Goal: Transaction & Acquisition: Obtain resource

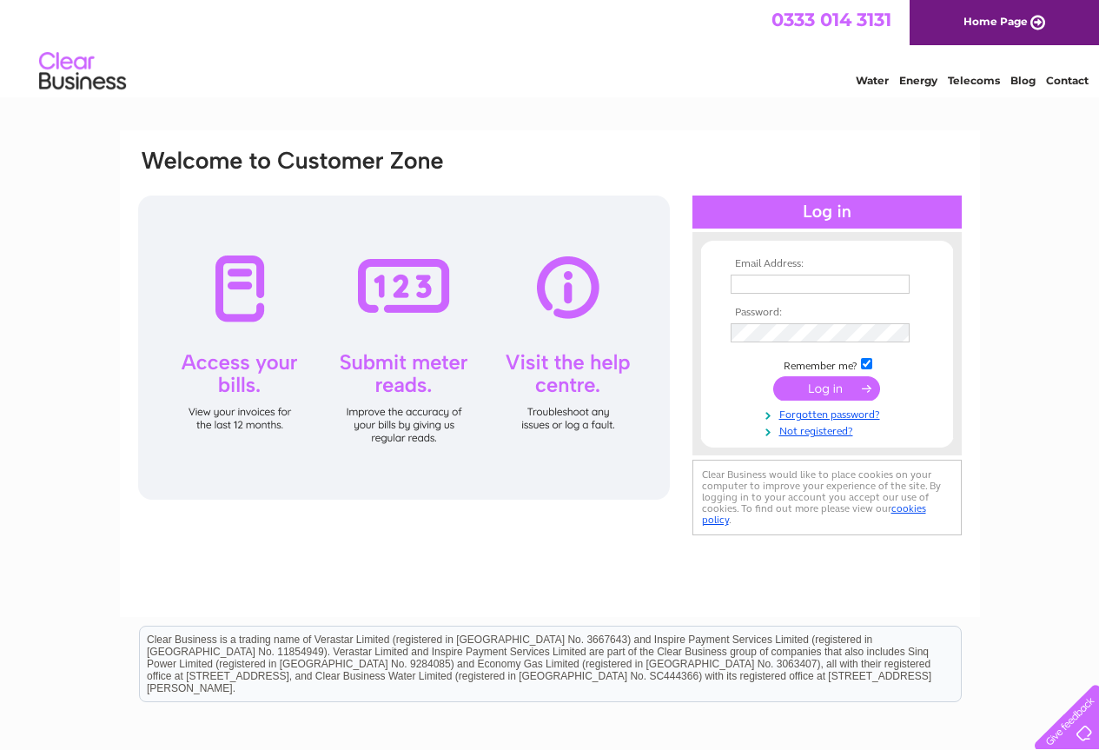
type input "[PERSON_NAME][EMAIL_ADDRESS][DOMAIN_NAME]"
click at [816, 393] on input "submit" at bounding box center [827, 388] width 107 height 24
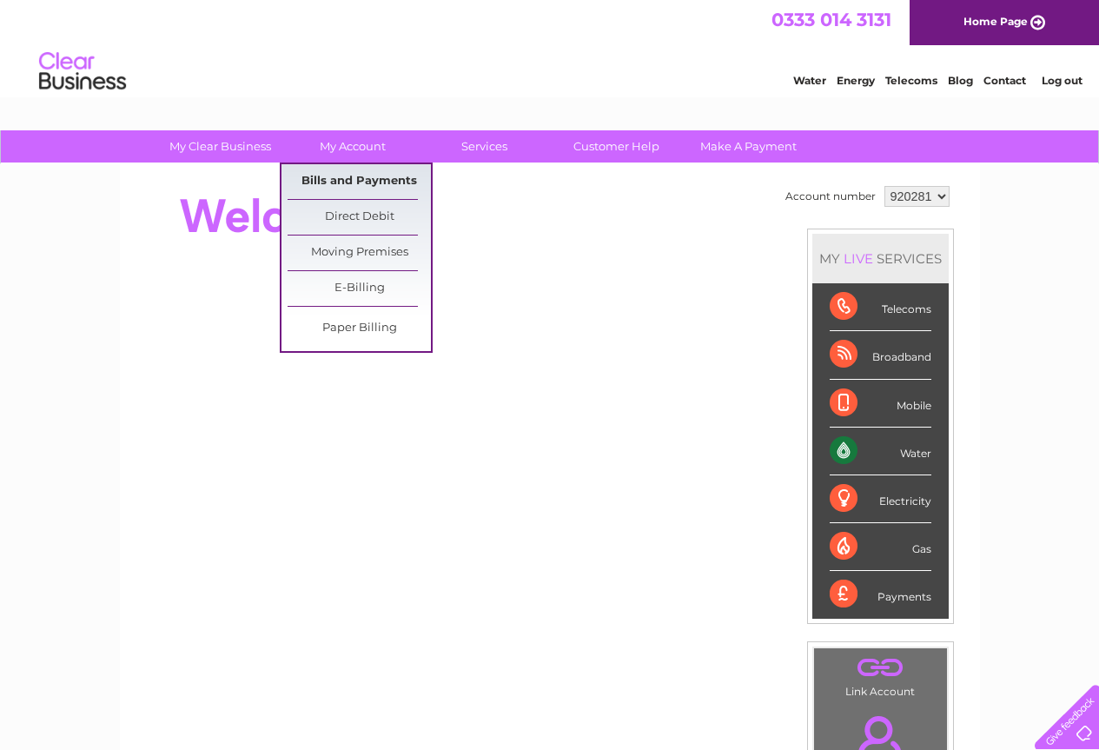
click at [354, 177] on link "Bills and Payments" at bounding box center [359, 181] width 143 height 35
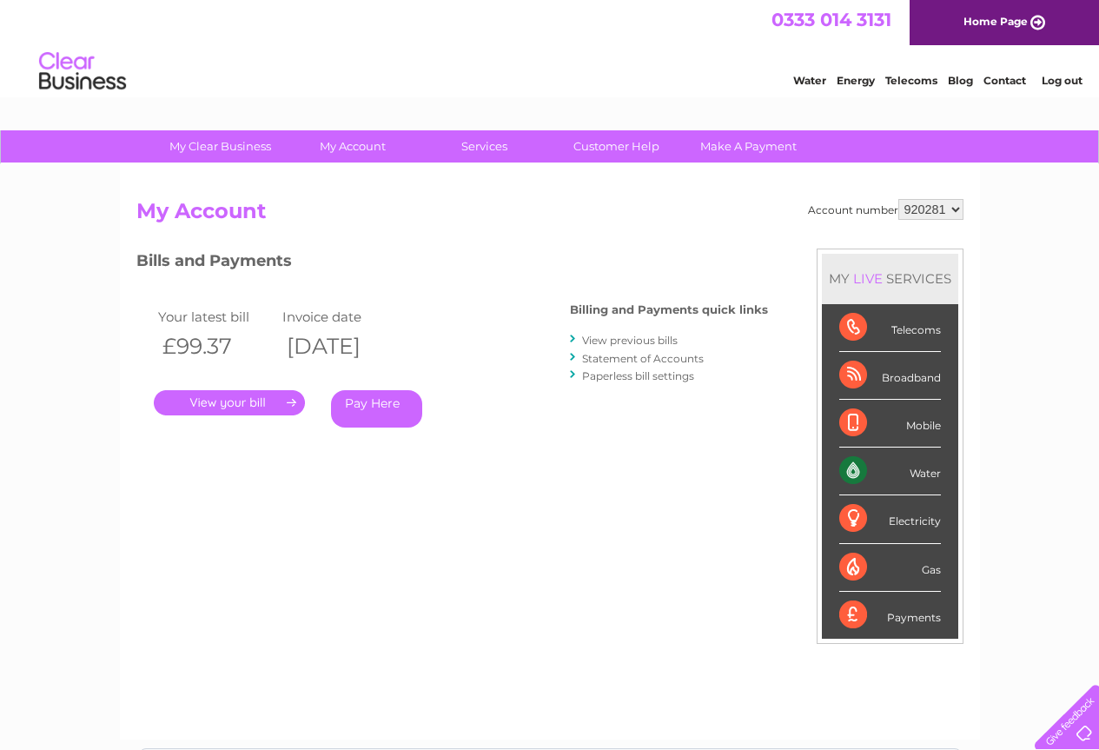
click at [661, 338] on link "View previous bills" at bounding box center [630, 340] width 96 height 13
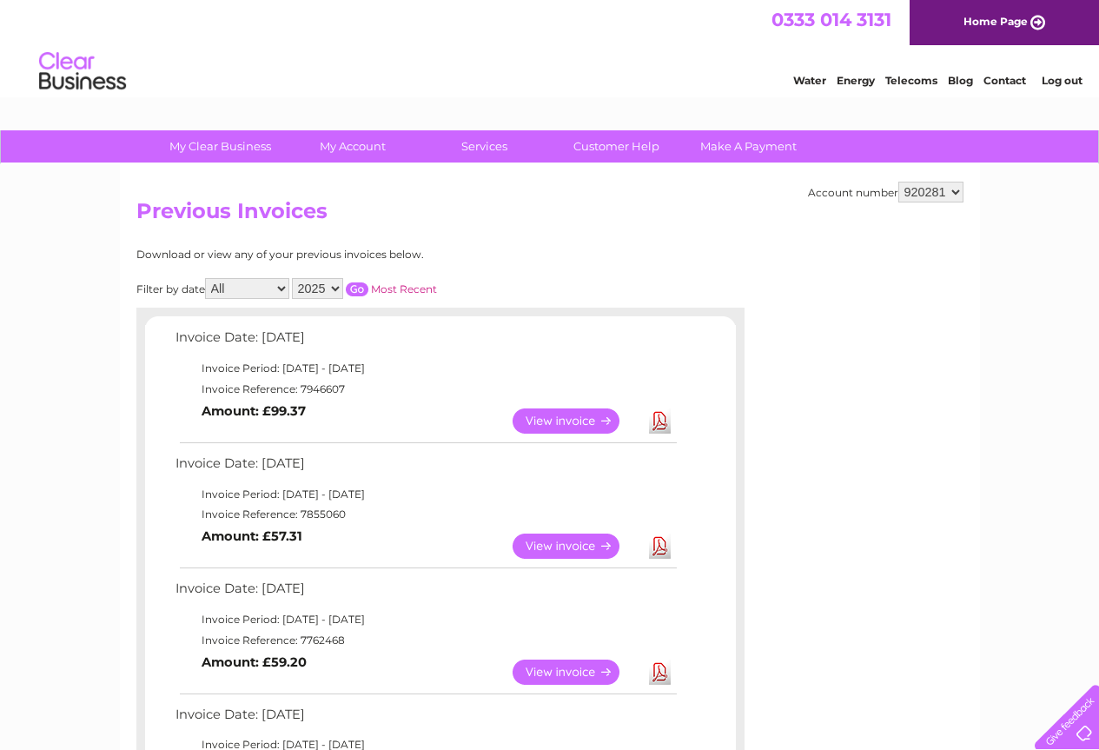
click at [657, 550] on link "Download" at bounding box center [660, 546] width 22 height 25
click at [659, 422] on link "Download" at bounding box center [660, 420] width 22 height 25
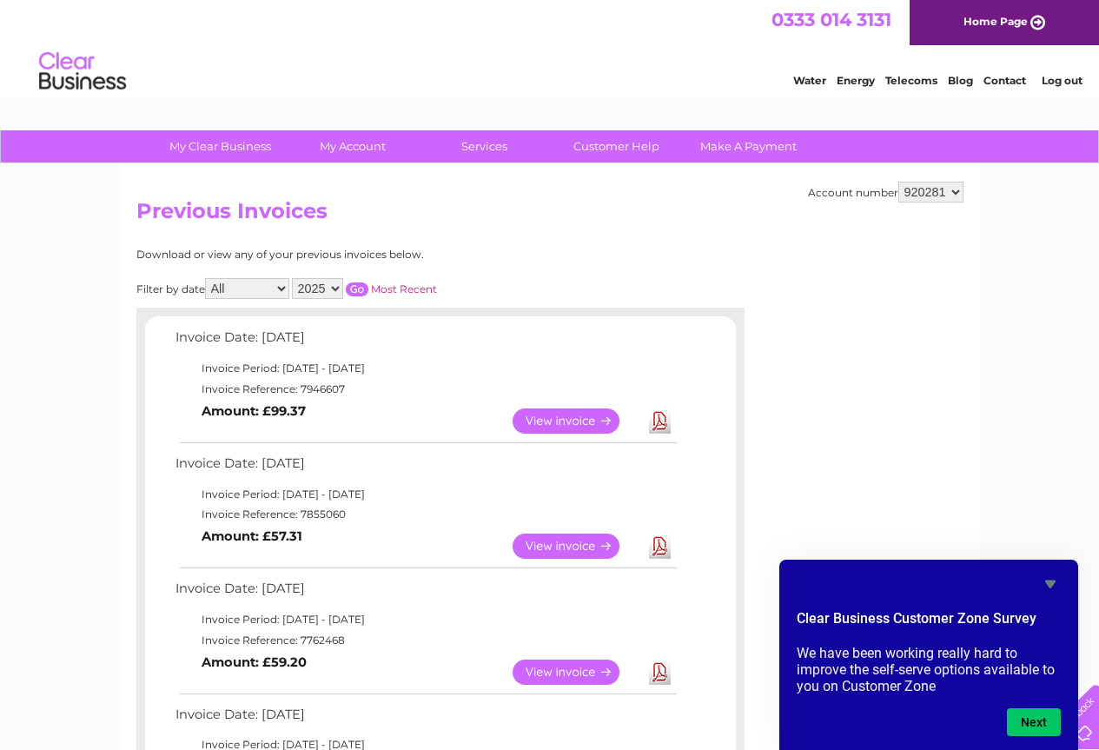
click at [1070, 84] on link "Log out" at bounding box center [1062, 80] width 41 height 13
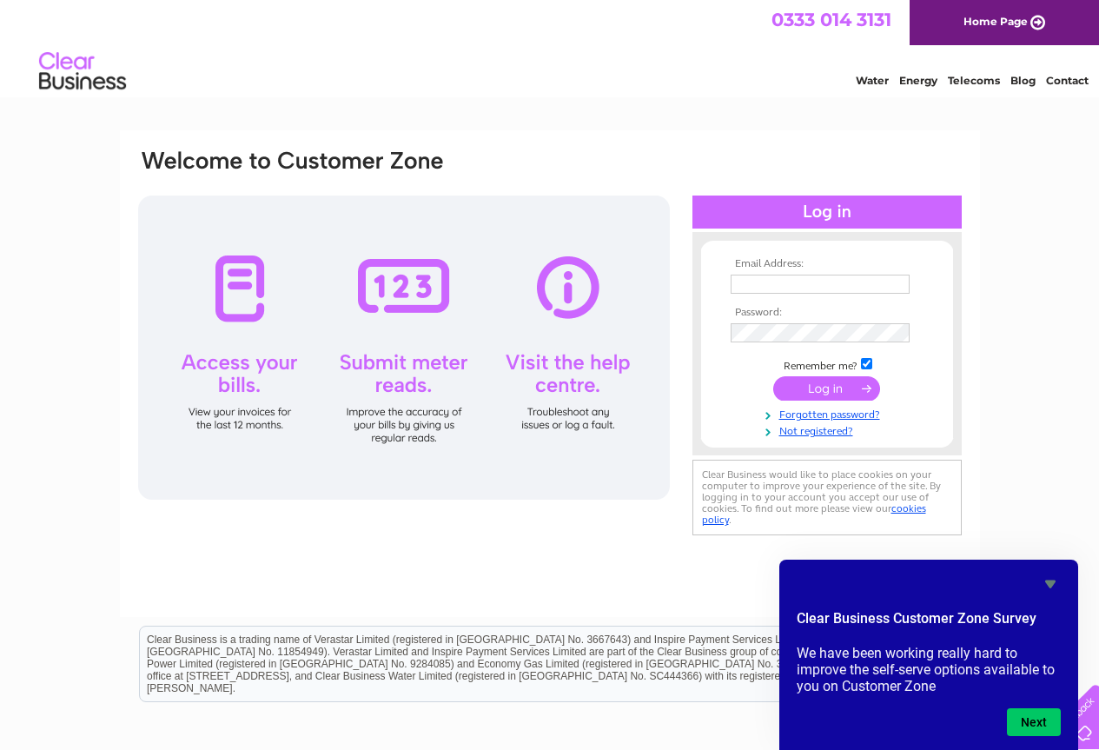
type input "[PERSON_NAME][EMAIL_ADDRESS][DOMAIN_NAME]"
click at [826, 391] on input "submit" at bounding box center [827, 388] width 107 height 24
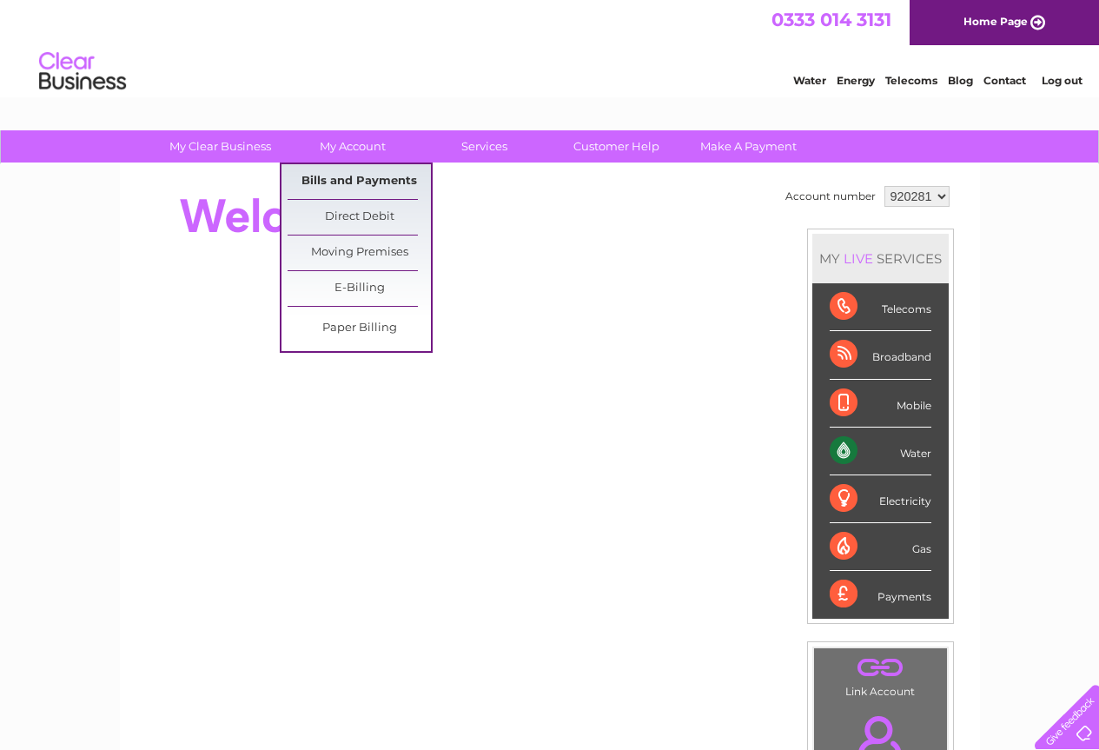
click at [363, 177] on link "Bills and Payments" at bounding box center [359, 181] width 143 height 35
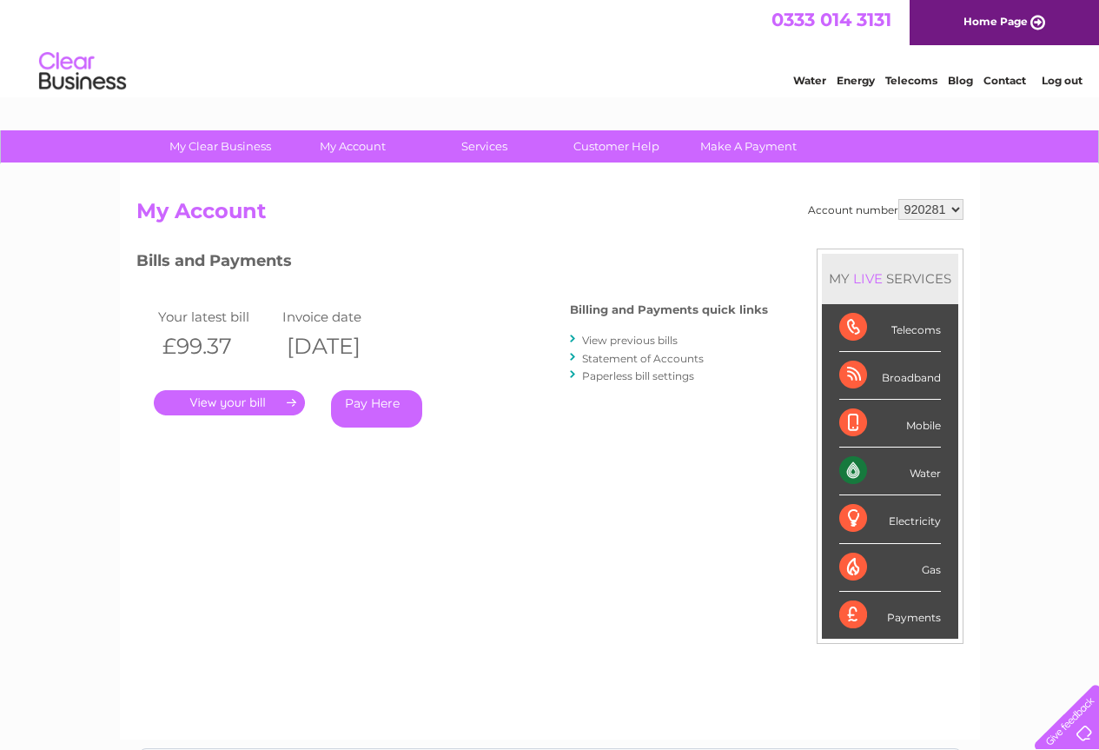
click at [639, 343] on link "View previous bills" at bounding box center [630, 340] width 96 height 13
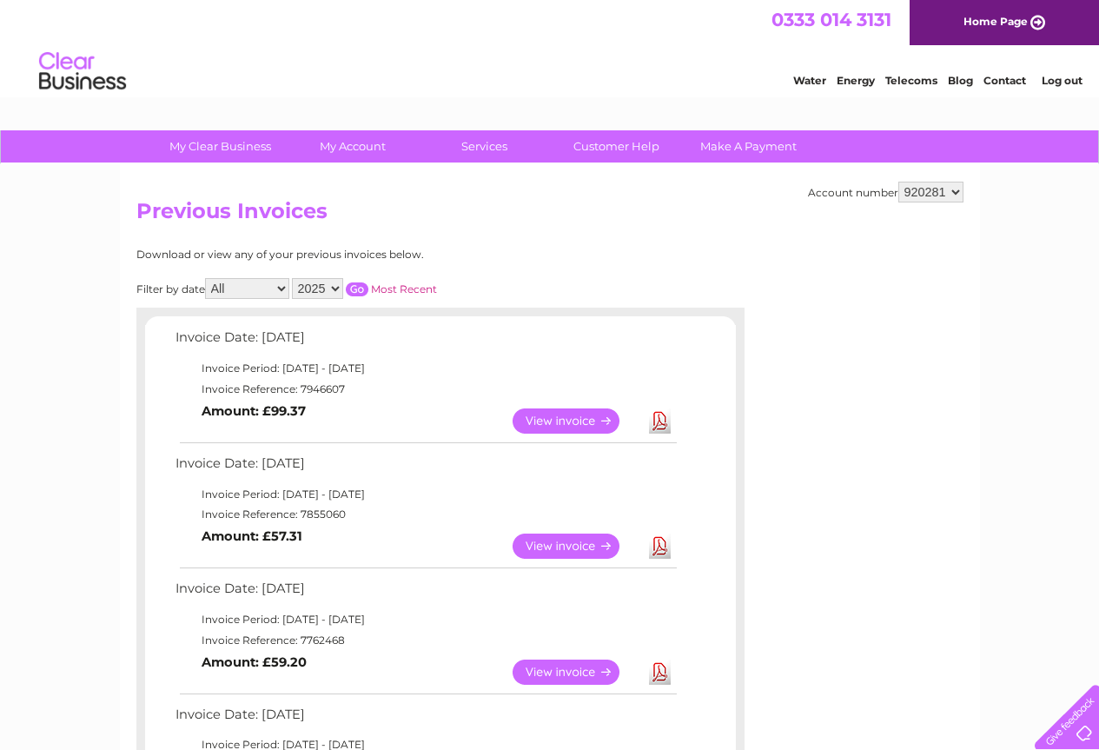
click at [658, 424] on link "Download" at bounding box center [660, 420] width 22 height 25
click at [659, 545] on link "Download" at bounding box center [660, 546] width 22 height 25
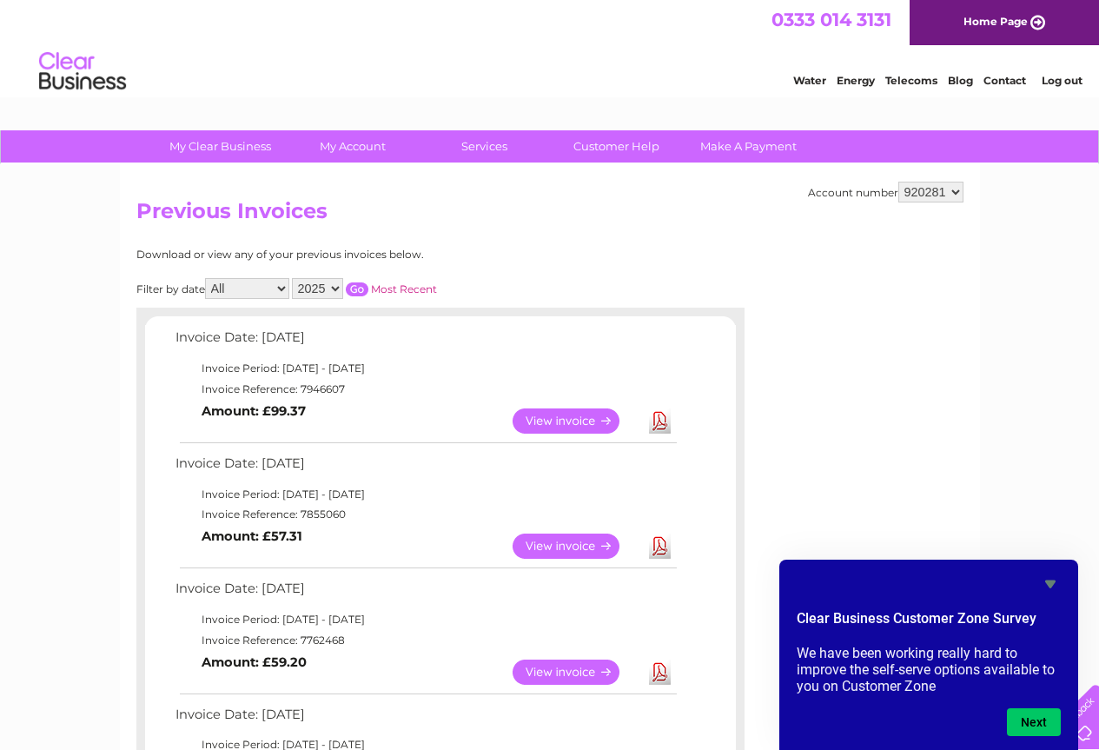
drag, startPoint x: 944, startPoint y: 5, endPoint x: 738, endPoint y: 45, distance: 209.8
click at [738, 45] on div "Water Energy Telecoms Blog Contact Log out" at bounding box center [549, 73] width 1099 height 56
click at [1061, 79] on link "Log out" at bounding box center [1062, 80] width 41 height 13
